Goal: Task Accomplishment & Management: Use online tool/utility

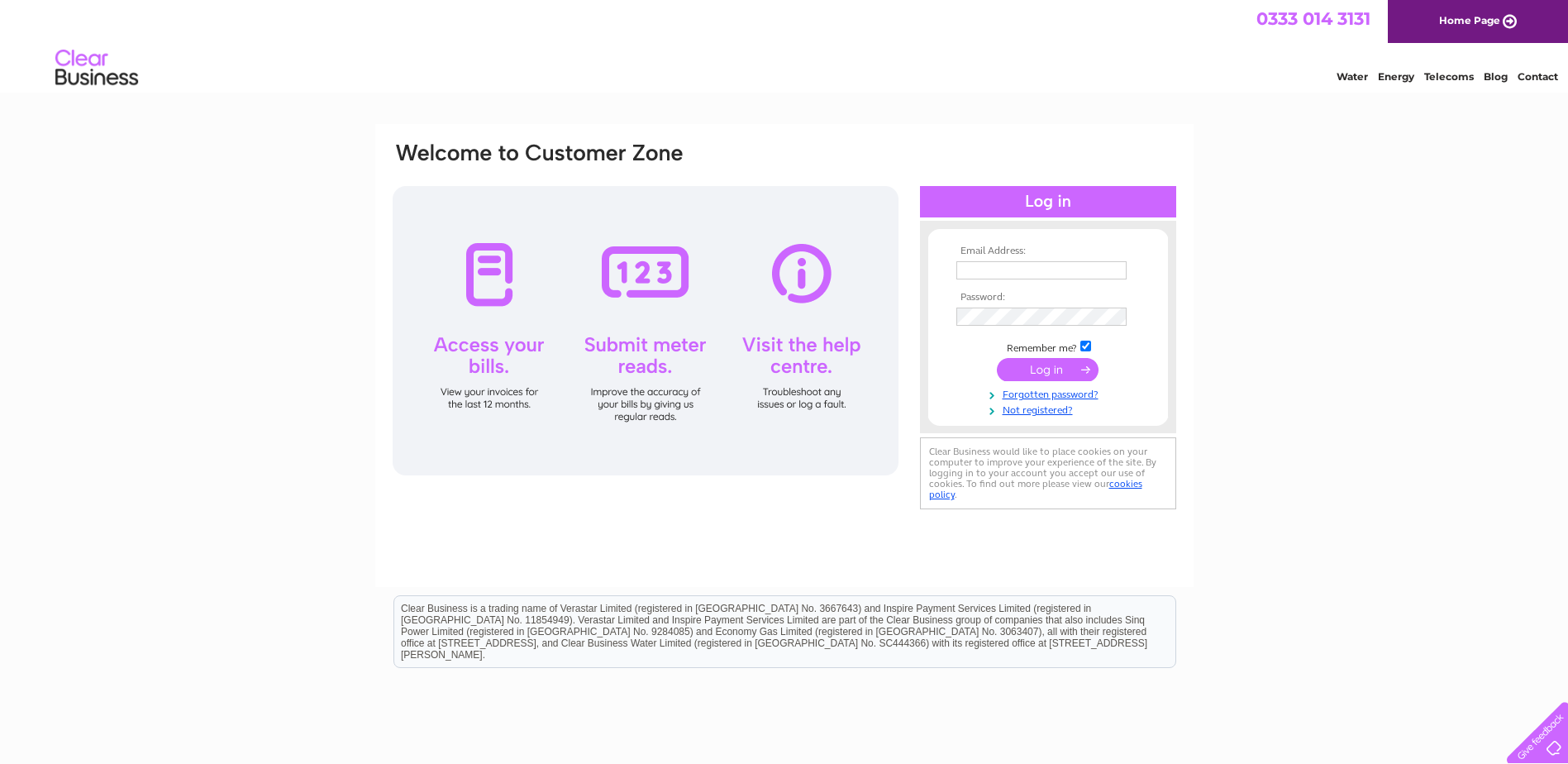
type input "lyn@nithsdalepj.co.uk"
click at [1029, 362] on input "submit" at bounding box center [1048, 370] width 102 height 23
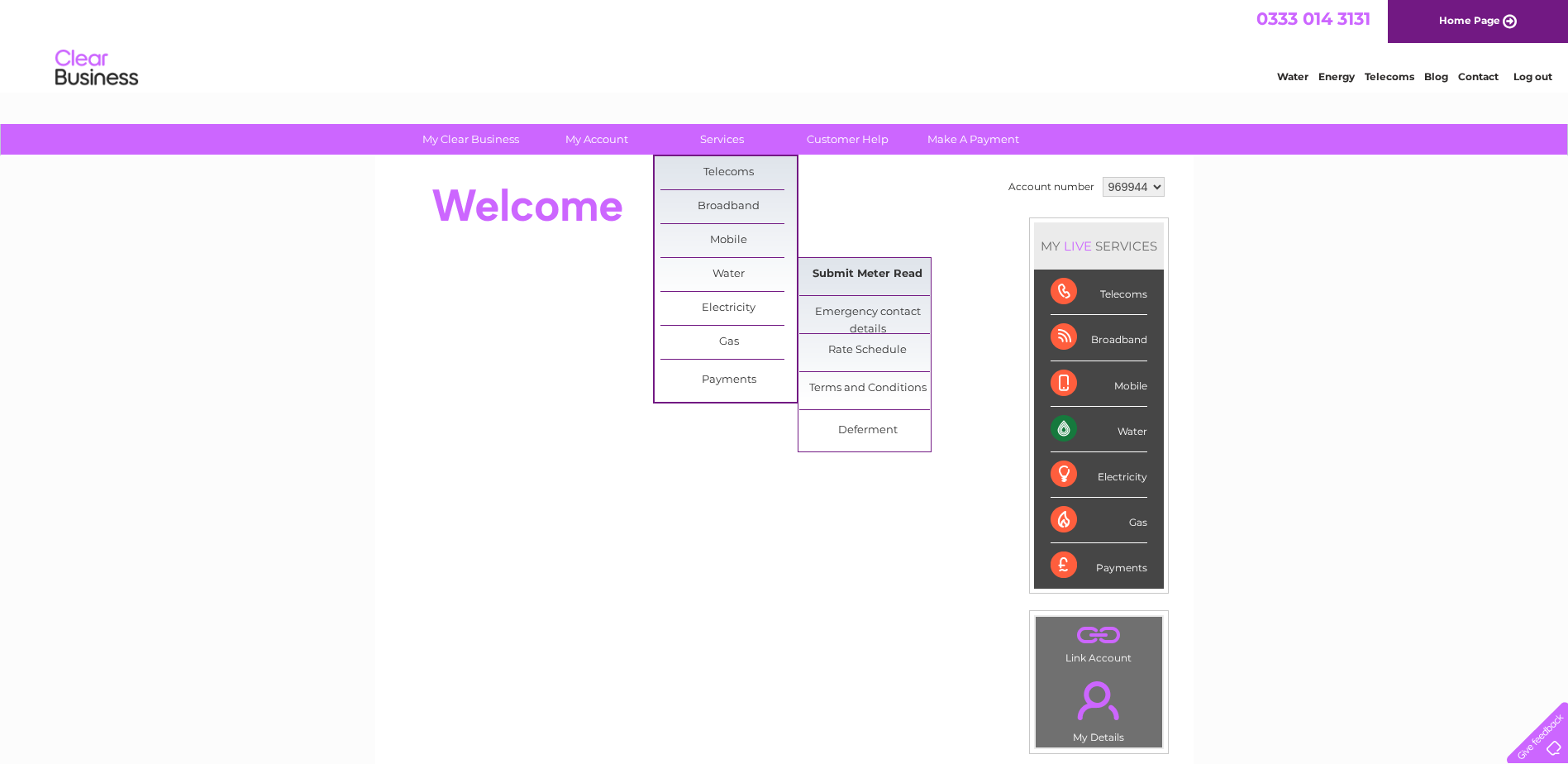
click at [870, 276] on link "Submit Meter Read" at bounding box center [867, 275] width 136 height 33
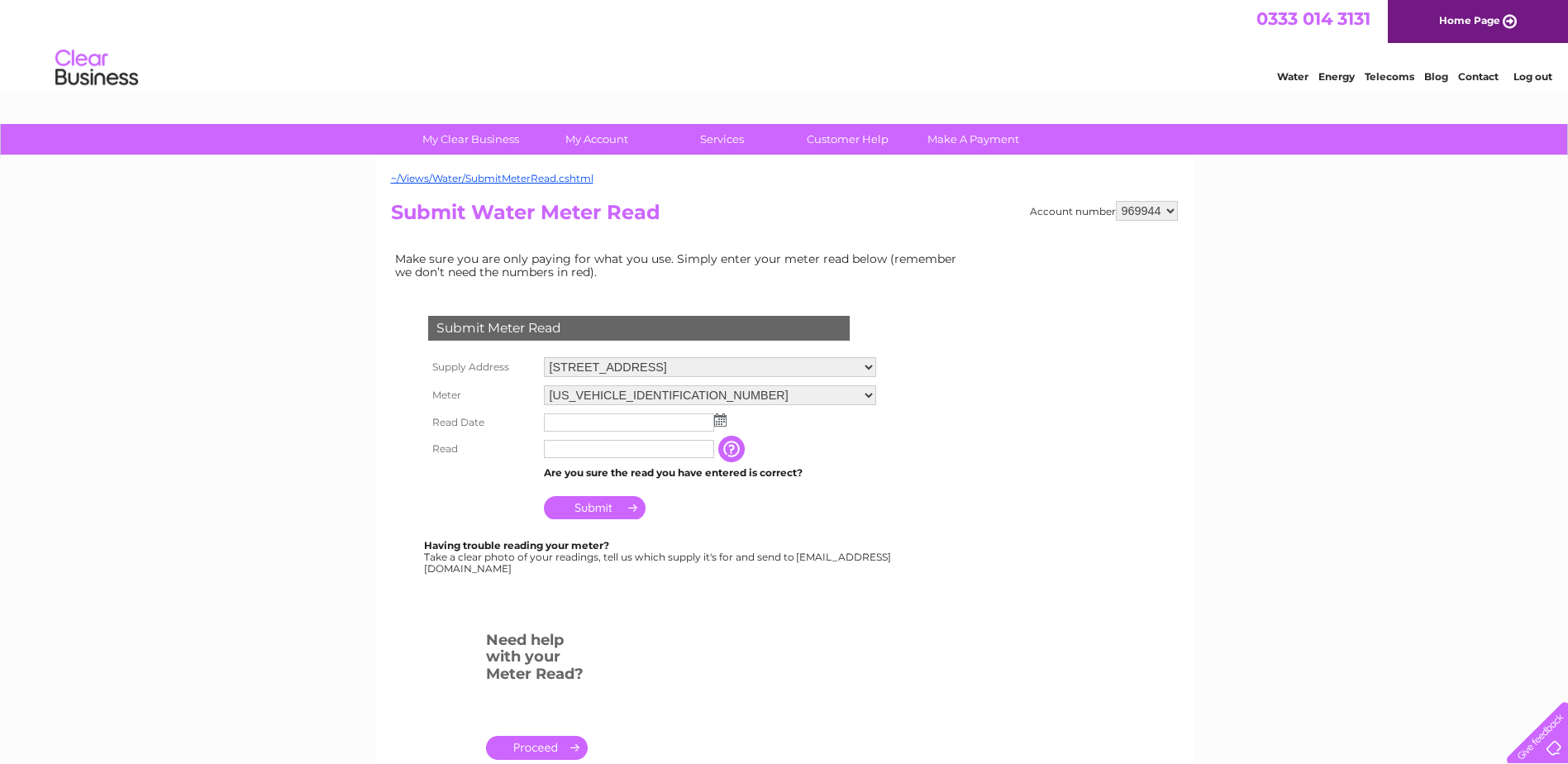
click at [717, 425] on img at bounding box center [720, 420] width 13 height 13
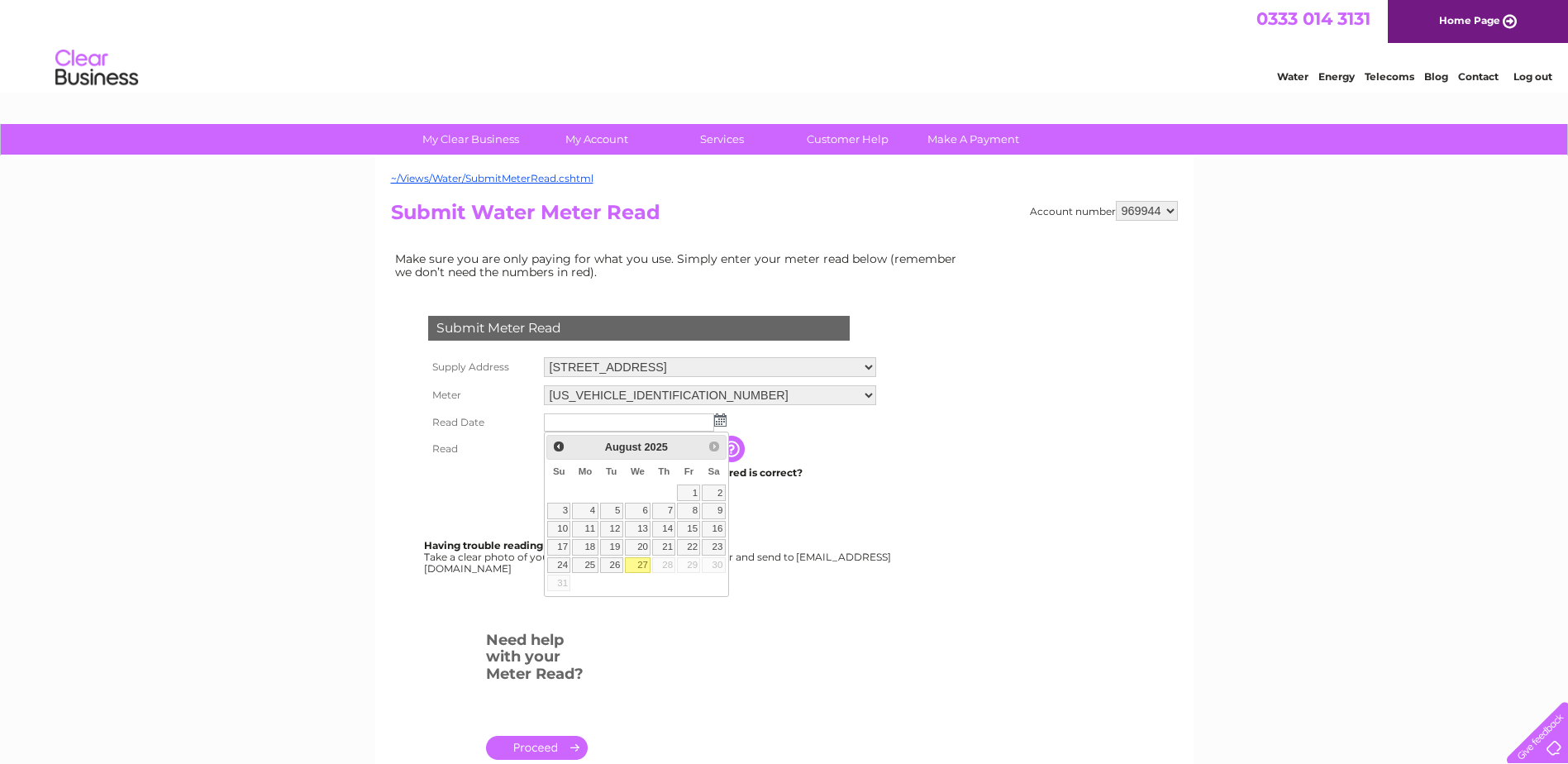
click at [641, 564] on link "27" at bounding box center [638, 566] width 27 height 17
type input "2025/08/27"
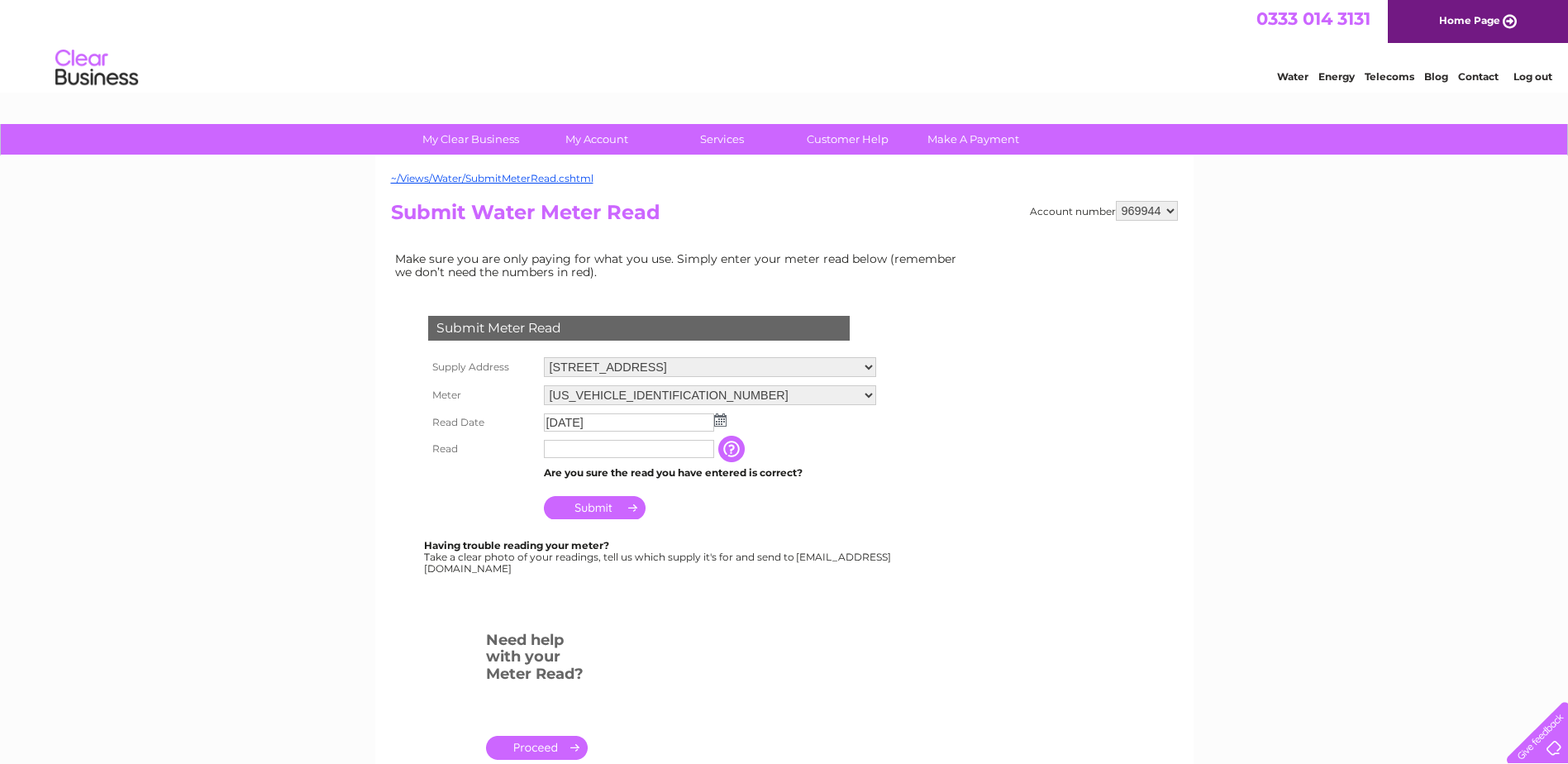
click at [561, 453] on input "text" at bounding box center [629, 449] width 170 height 18
type input "142"
click at [615, 508] on input "Submit" at bounding box center [595, 509] width 102 height 23
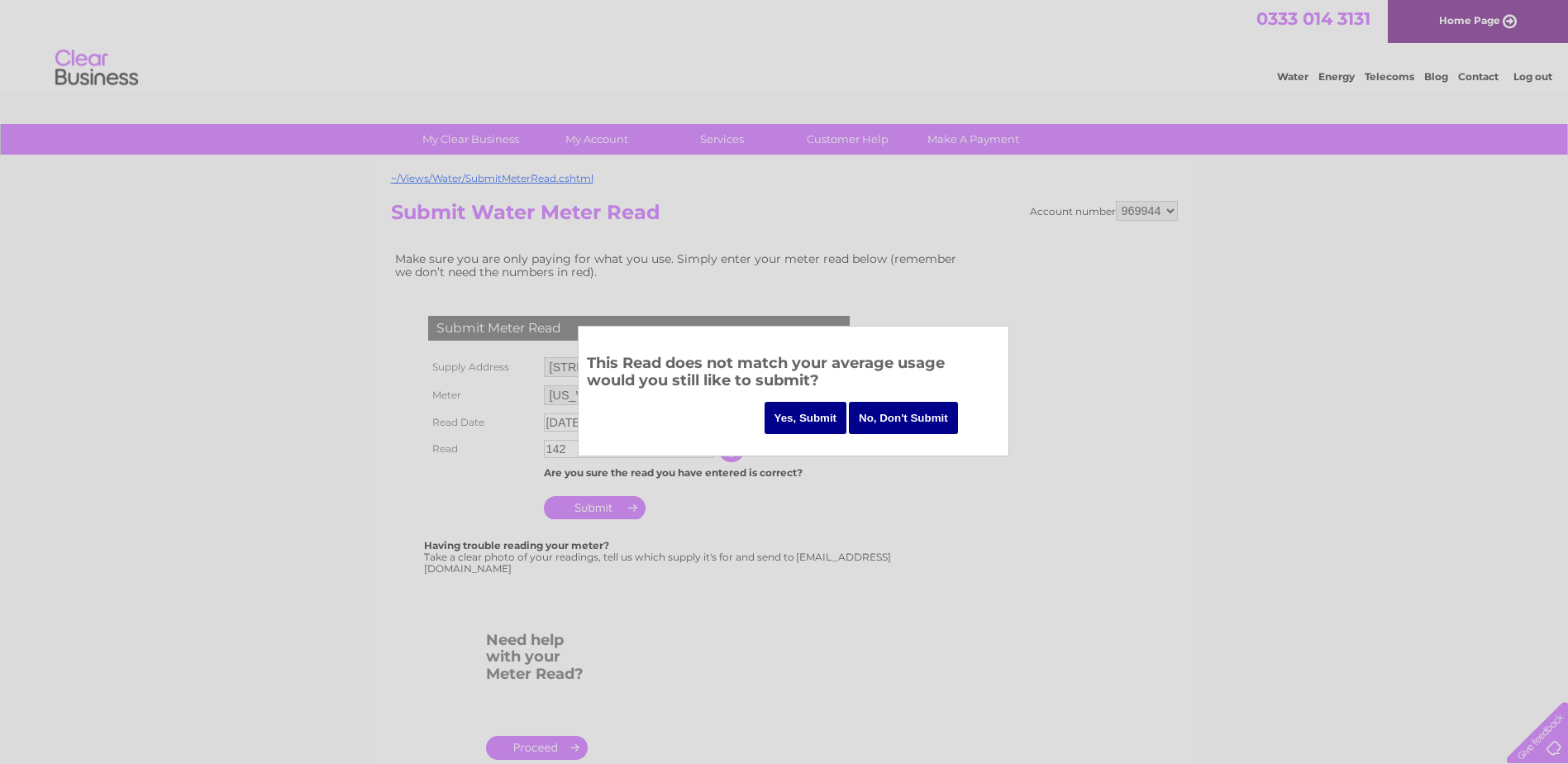
click at [881, 414] on input "No, Don't Submit" at bounding box center [903, 417] width 109 height 33
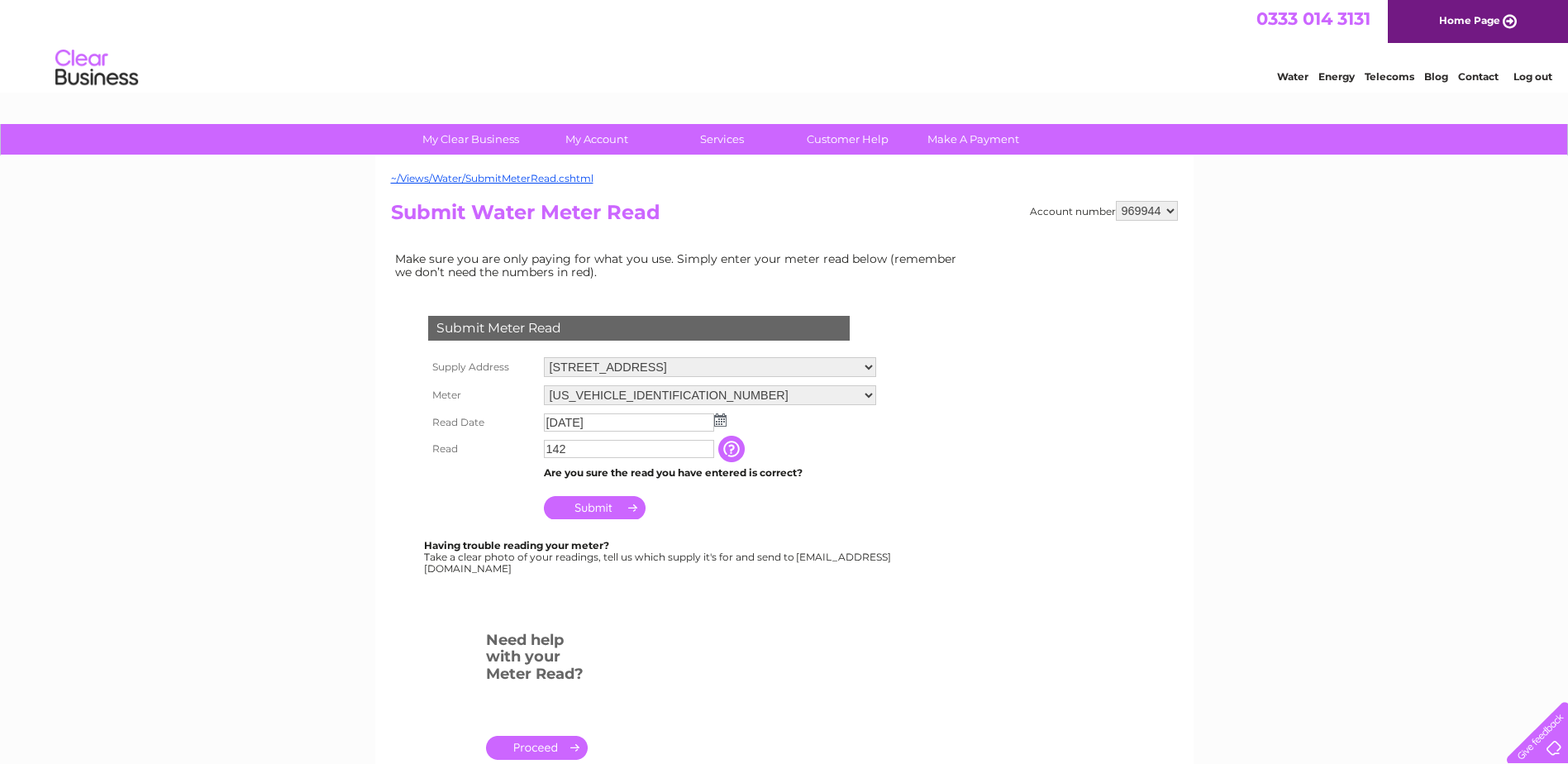
click at [608, 463] on td "Are you sure the read you have entered is correct?" at bounding box center [710, 473] width 340 height 22
click at [594, 452] on input "142" at bounding box center [630, 450] width 172 height 20
drag, startPoint x: 587, startPoint y: 447, endPoint x: 461, endPoint y: 449, distance: 126.0
click at [461, 449] on tr "Read 142 The reading you have just taken from your water meter. Our records ind…" at bounding box center [653, 450] width 458 height 28
type input "142"
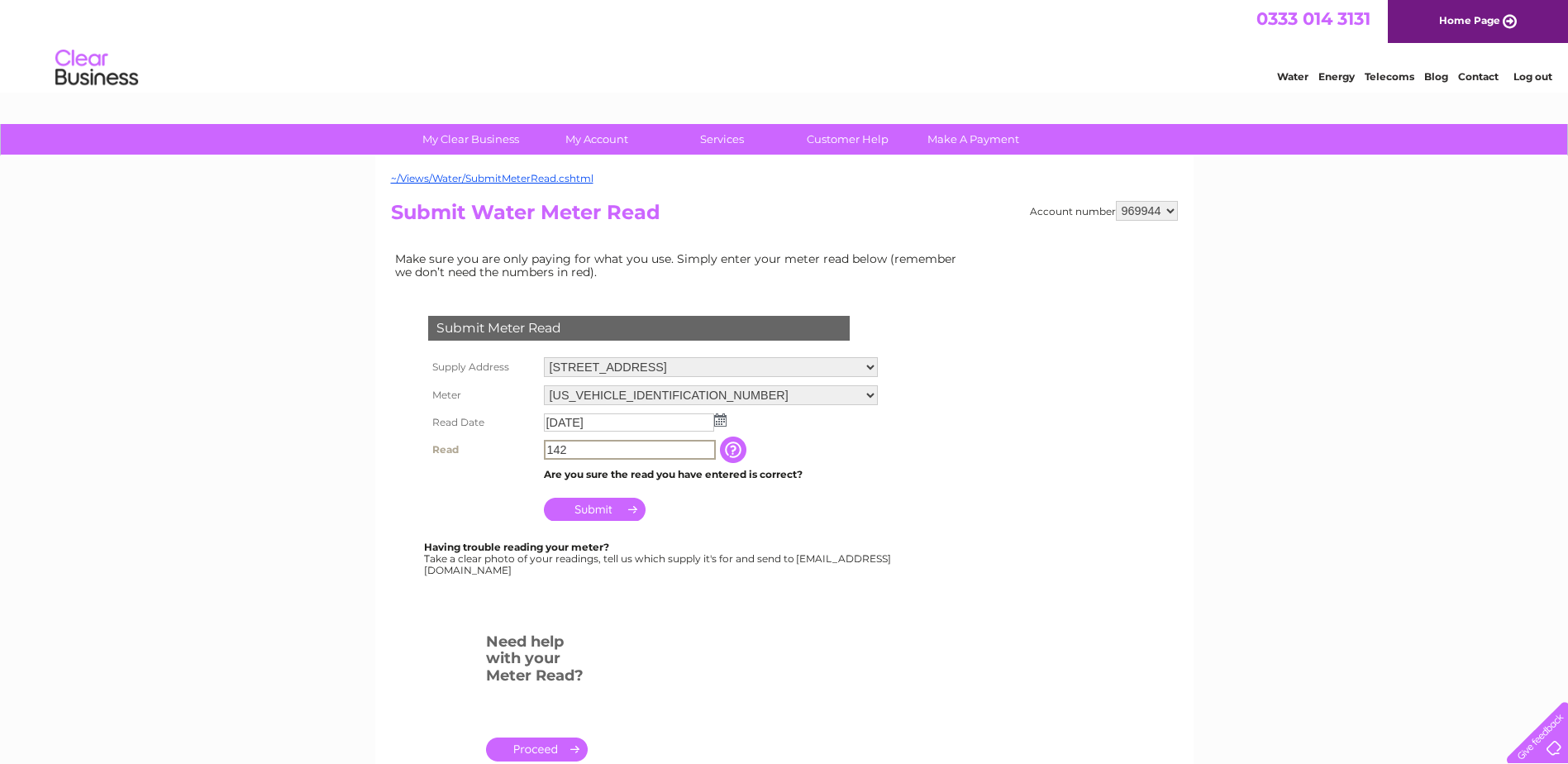
click at [563, 515] on input "Submit" at bounding box center [595, 509] width 102 height 23
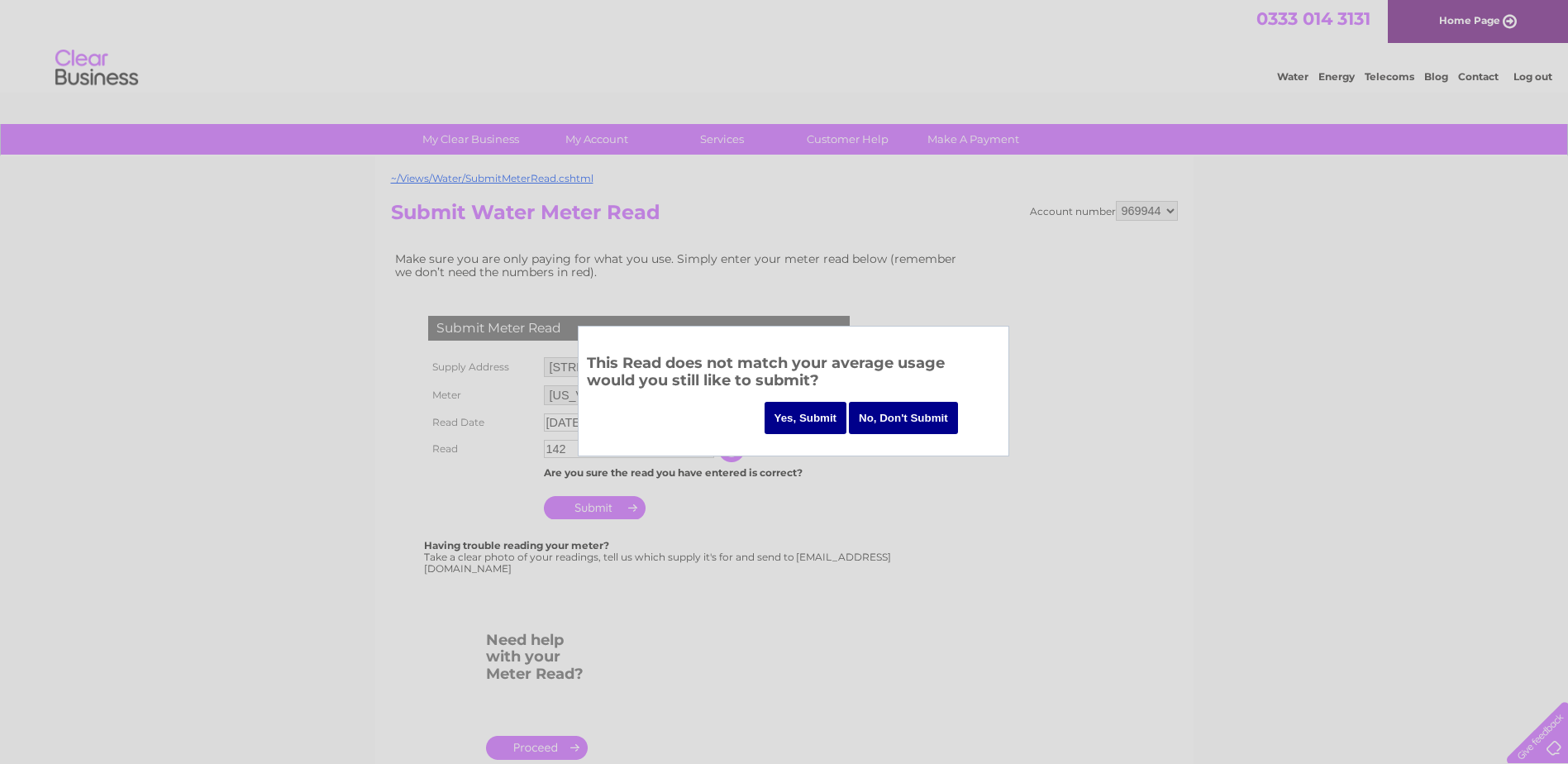
click at [800, 417] on input "Yes, Submit" at bounding box center [805, 417] width 83 height 33
